Goal: Task Accomplishment & Management: Use online tool/utility

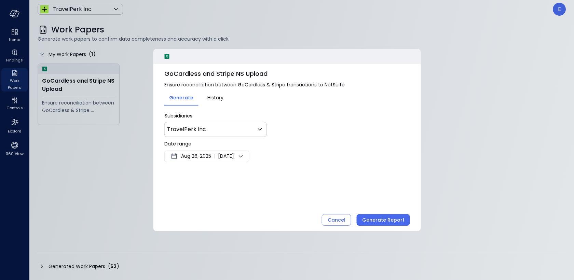
click at [196, 155] on span "Aug 26, 2025" at bounding box center [196, 156] width 30 height 8
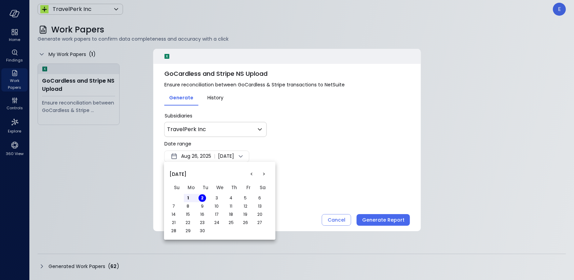
click at [251, 176] on button "<" at bounding box center [251, 174] width 12 height 12
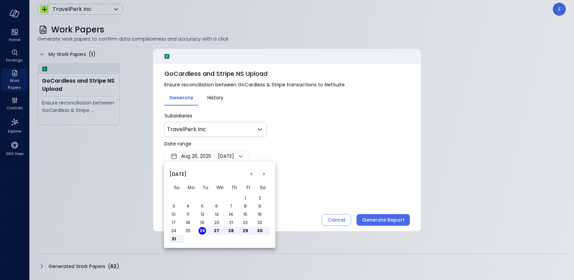
click at [245, 196] on button "1" at bounding box center [246, 198] width 8 height 8
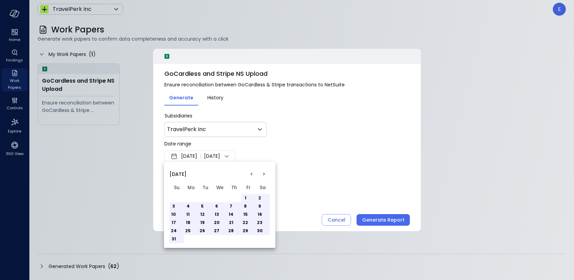
click at [172, 238] on button "31" at bounding box center [174, 239] width 8 height 8
click at [331, 172] on div at bounding box center [287, 140] width 574 height 280
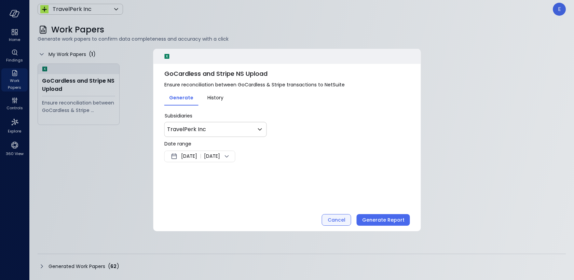
click at [341, 218] on div "Cancel" at bounding box center [337, 220] width 18 height 9
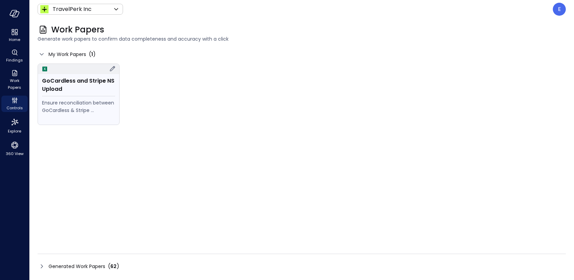
click at [78, 96] on div "GoCardless and Stripe NS Upload Ensure reconciliation between GoCardless & Stri…" at bounding box center [78, 99] width 81 height 51
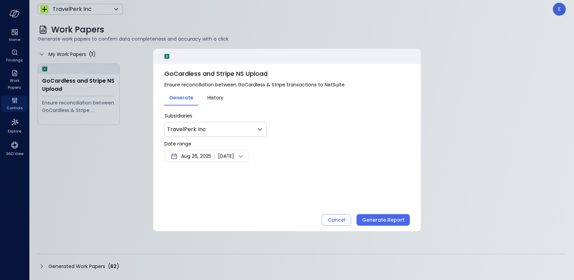
click at [195, 155] on span "Aug 26, 2025" at bounding box center [196, 156] width 30 height 8
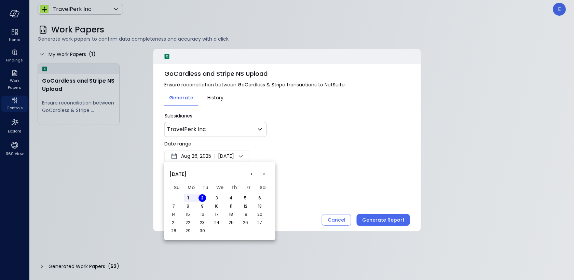
click at [250, 174] on button "<" at bounding box center [251, 174] width 12 height 12
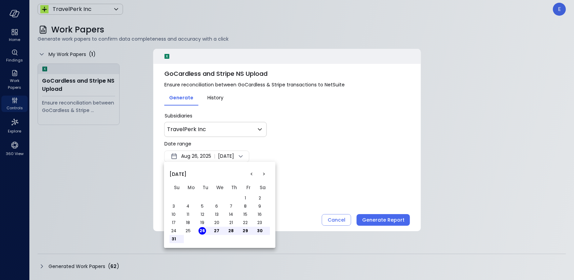
click at [244, 196] on button "1" at bounding box center [246, 198] width 8 height 8
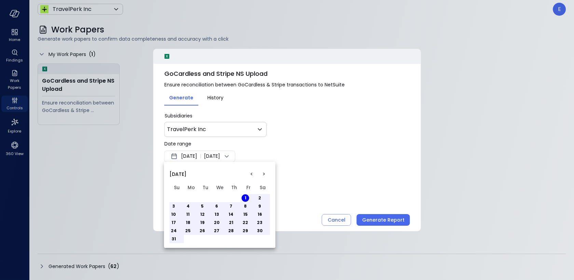
click at [174, 239] on button "31" at bounding box center [174, 239] width 8 height 8
click at [357, 192] on div at bounding box center [287, 140] width 574 height 280
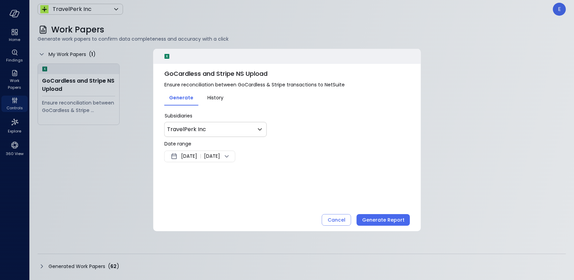
click at [197, 155] on span "[DATE]" at bounding box center [189, 156] width 16 height 8
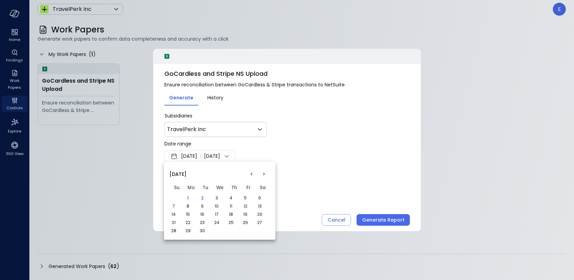
click at [252, 174] on button "<" at bounding box center [251, 174] width 12 height 12
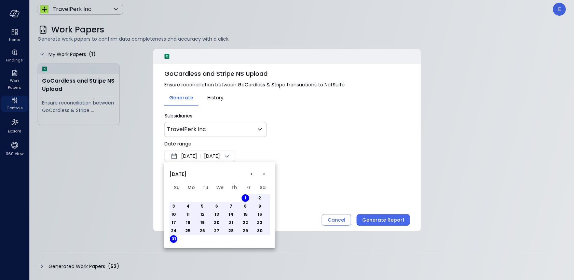
click at [252, 174] on button "<" at bounding box center [251, 174] width 12 height 12
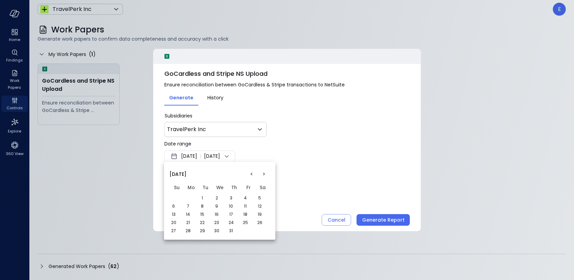
click at [201, 198] on button "1" at bounding box center [202, 198] width 8 height 8
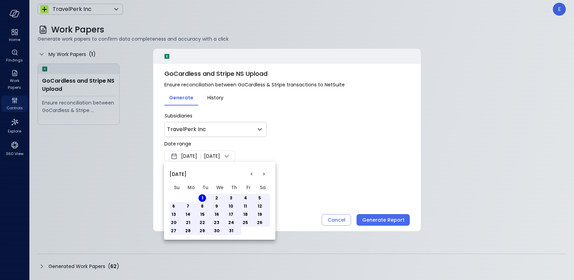
click at [230, 231] on button "31" at bounding box center [231, 231] width 8 height 8
click at [264, 173] on button ">" at bounding box center [264, 174] width 12 height 12
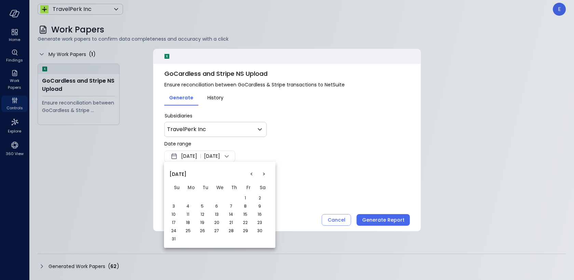
click at [247, 197] on button "1" at bounding box center [246, 198] width 8 height 8
click at [170, 237] on button "31" at bounding box center [174, 239] width 8 height 8
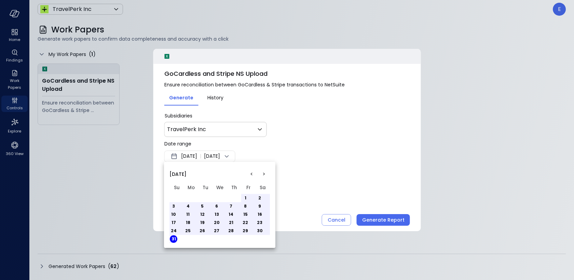
click at [342, 152] on div at bounding box center [287, 140] width 574 height 280
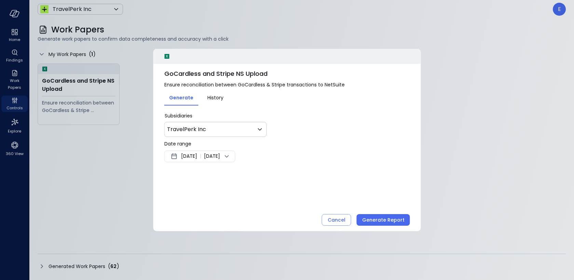
click at [191, 157] on span "[DATE]" at bounding box center [189, 156] width 16 height 8
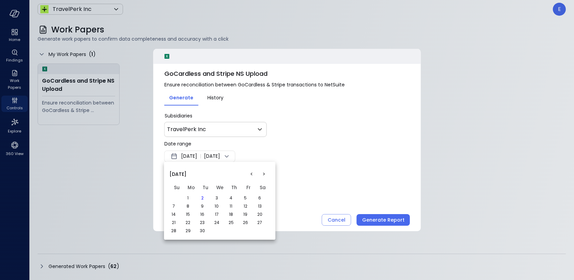
click at [252, 174] on button "<" at bounding box center [251, 174] width 12 height 12
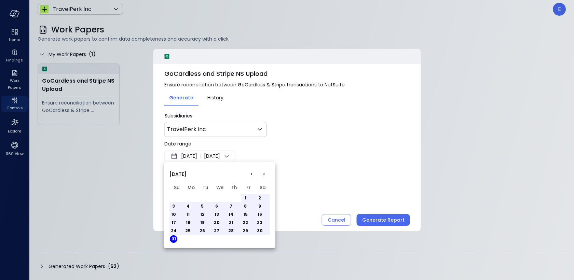
click at [245, 199] on button "1" at bounding box center [246, 198] width 8 height 8
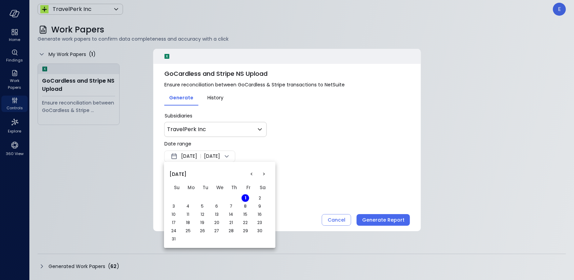
click at [193, 155] on div at bounding box center [287, 140] width 574 height 280
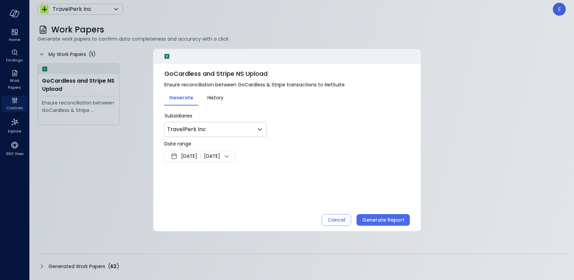
click at [193, 155] on span "[DATE]" at bounding box center [189, 156] width 16 height 8
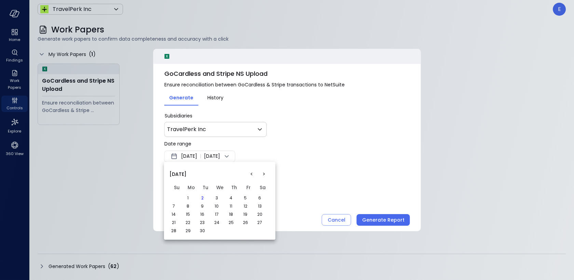
click at [253, 174] on button "<" at bounding box center [251, 174] width 12 height 12
click at [245, 196] on button "1" at bounding box center [246, 198] width 8 height 8
click at [173, 240] on button "31" at bounding box center [174, 239] width 8 height 8
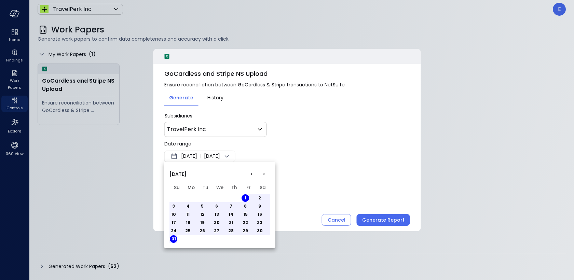
click at [341, 181] on div at bounding box center [287, 140] width 574 height 280
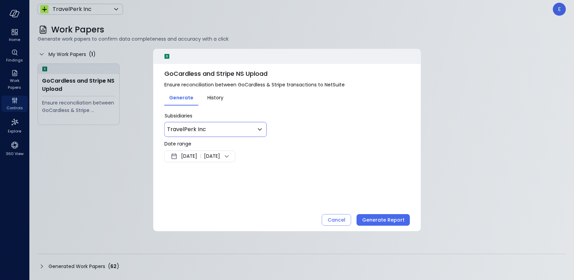
click at [221, 134] on div "TravelPerk Inc ** ​" at bounding box center [215, 129] width 102 height 15
click at [258, 128] on icon at bounding box center [260, 129] width 8 height 8
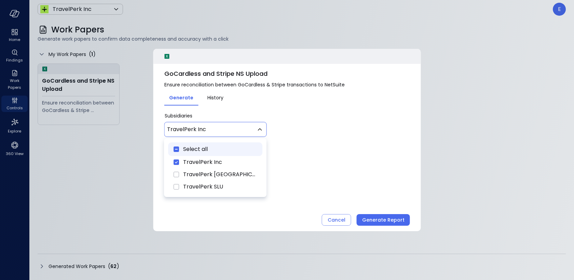
click at [204, 154] on div "Select all" at bounding box center [215, 149] width 94 height 14
type input "********"
click at [321, 143] on div at bounding box center [287, 140] width 574 height 280
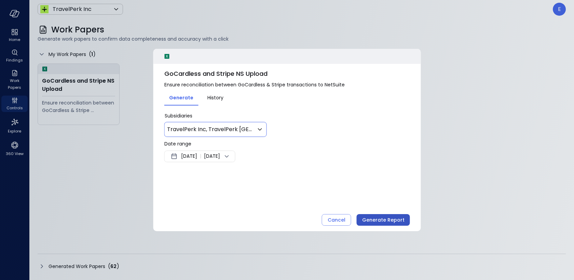
click at [374, 218] on div "Generate Report" at bounding box center [383, 220] width 42 height 9
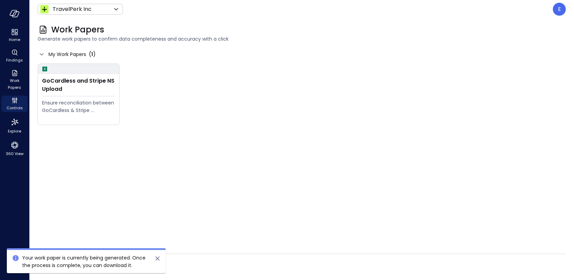
click at [219, 263] on div "Generated Work Papers ( 62 )" at bounding box center [302, 266] width 528 height 11
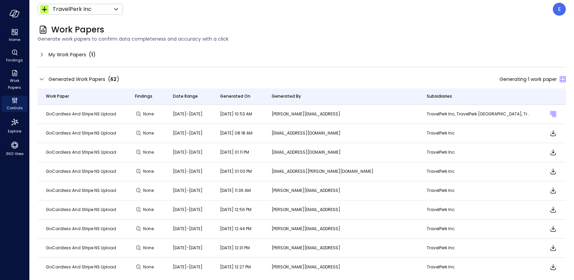
click at [478, 115] on p "TravelPerk Inc, TravelPerk [GEOGRAPHIC_DATA], TravelPerk SLU" at bounding box center [478, 114] width 102 height 7
